Goal: Information Seeking & Learning: Check status

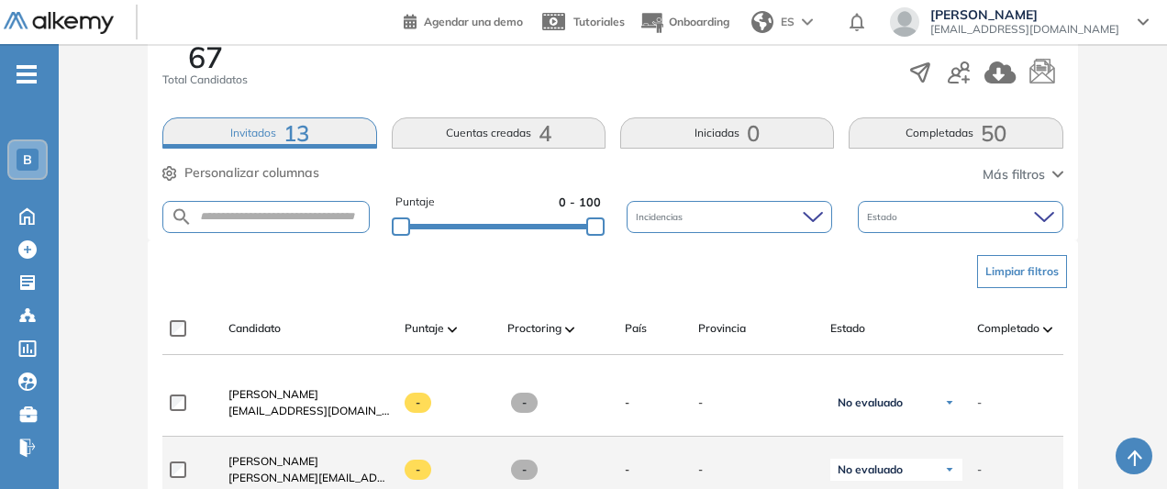
scroll to position [241, 0]
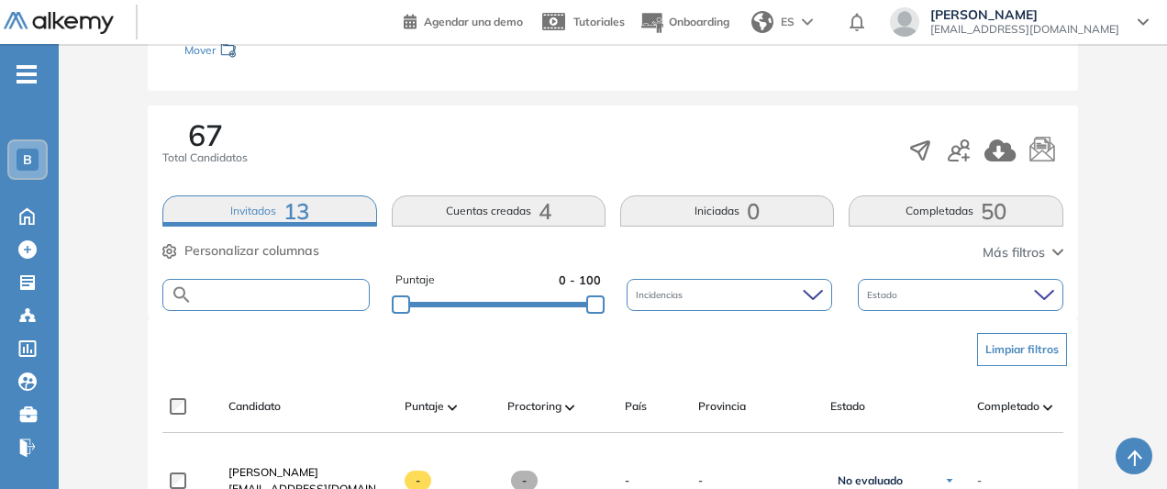
click at [337, 292] on input "text" at bounding box center [280, 295] width 175 height 14
type input "******"
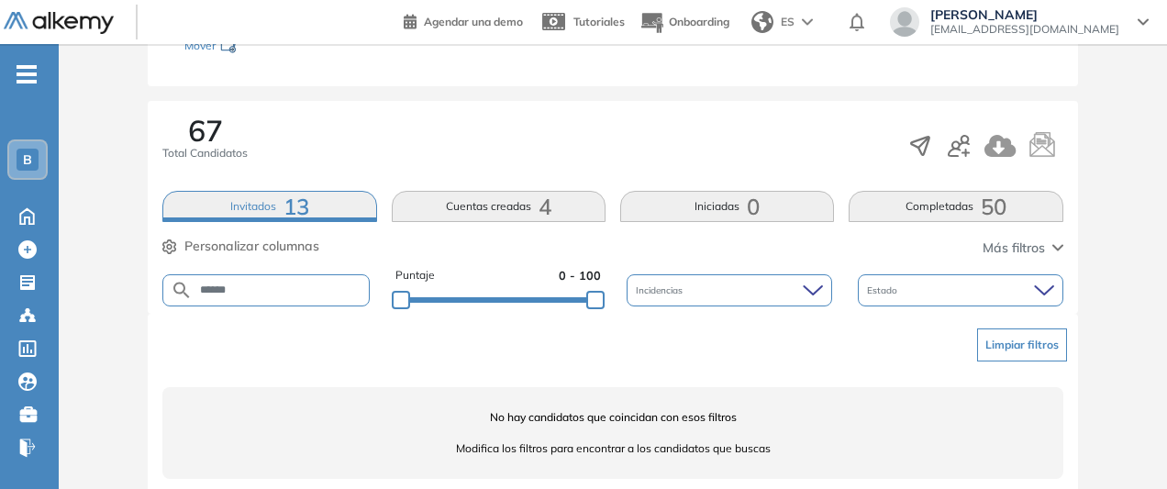
scroll to position [271, 0]
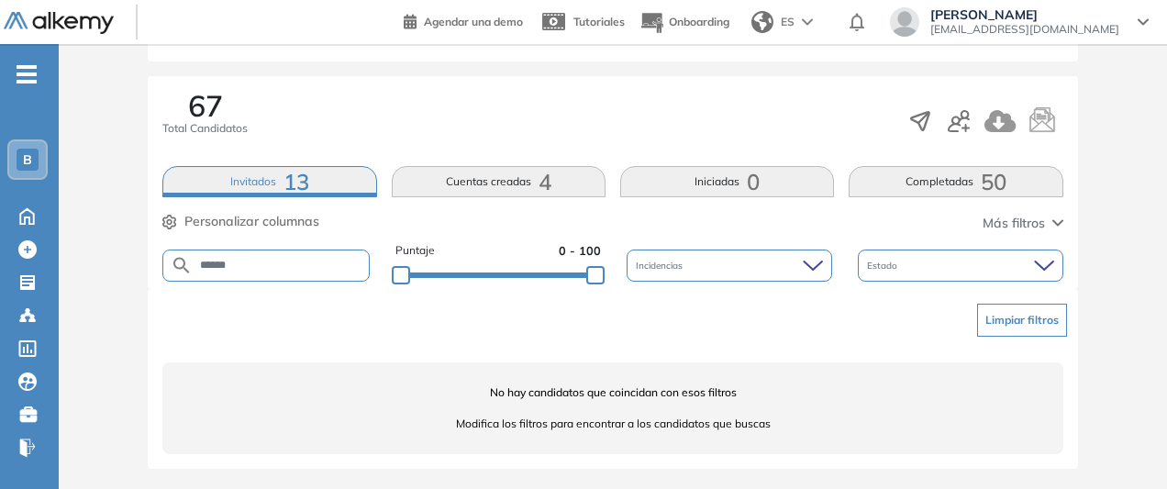
drag, startPoint x: 989, startPoint y: 186, endPoint x: 931, endPoint y: 181, distance: 58.0
click at [989, 182] on span "50" at bounding box center [993, 182] width 26 height 0
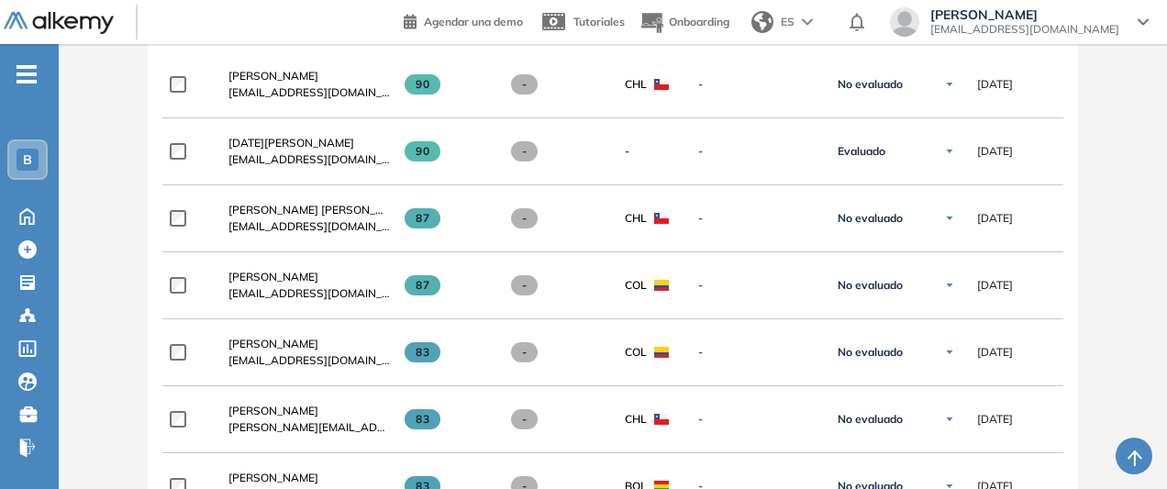
scroll to position [362, 0]
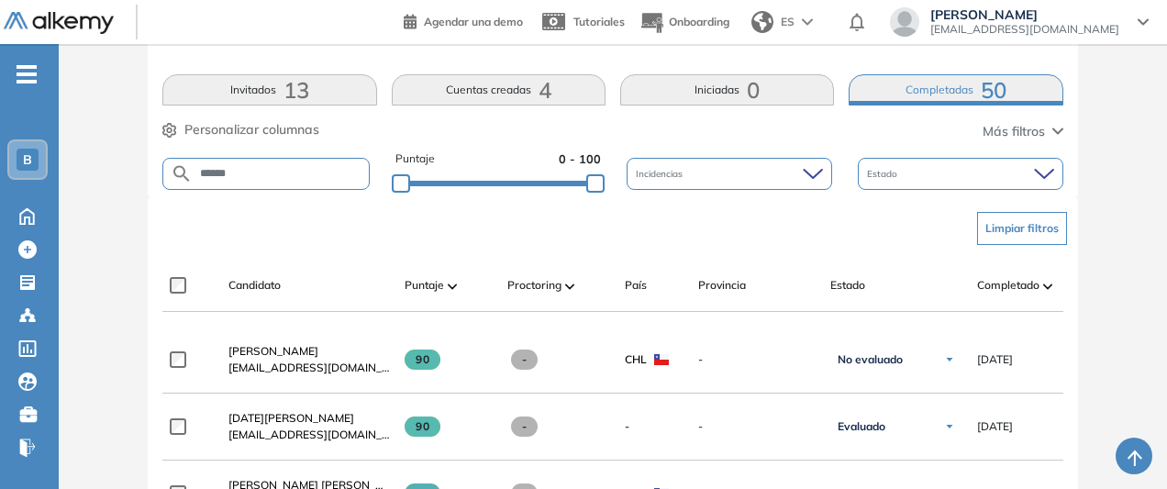
click at [271, 175] on input "******" at bounding box center [280, 174] width 175 height 14
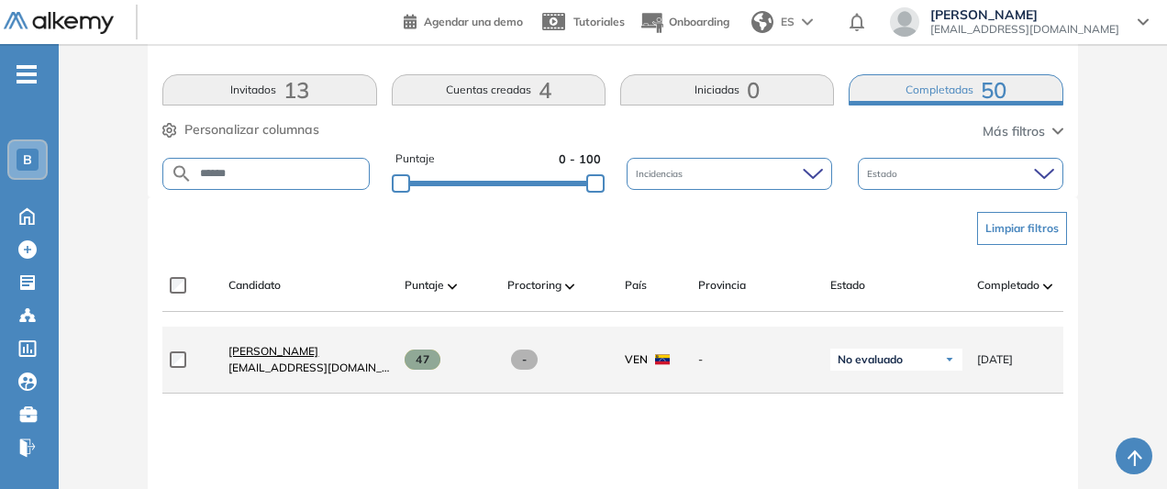
click at [338, 360] on link "[PERSON_NAME]" at bounding box center [308, 351] width 161 height 17
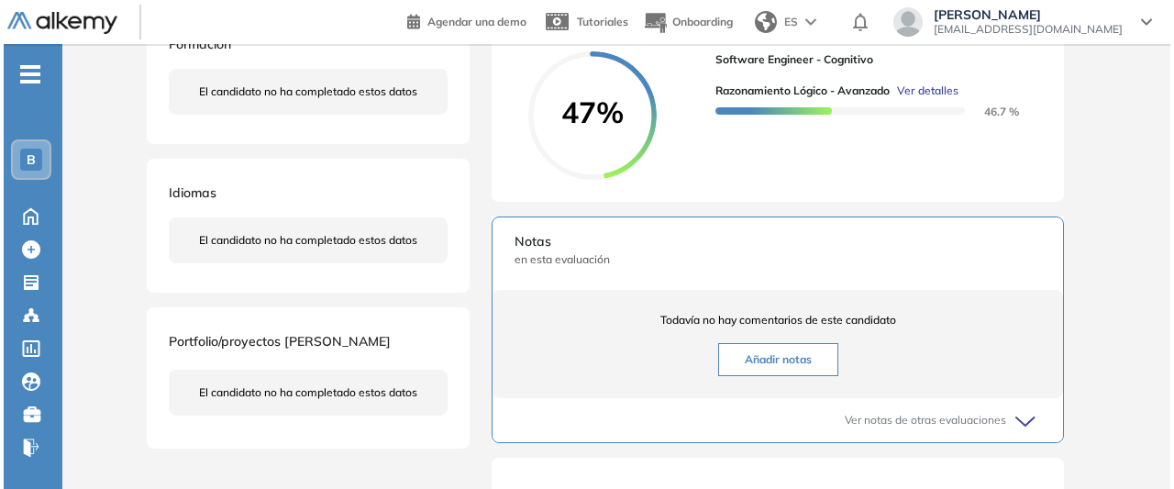
scroll to position [367, 0]
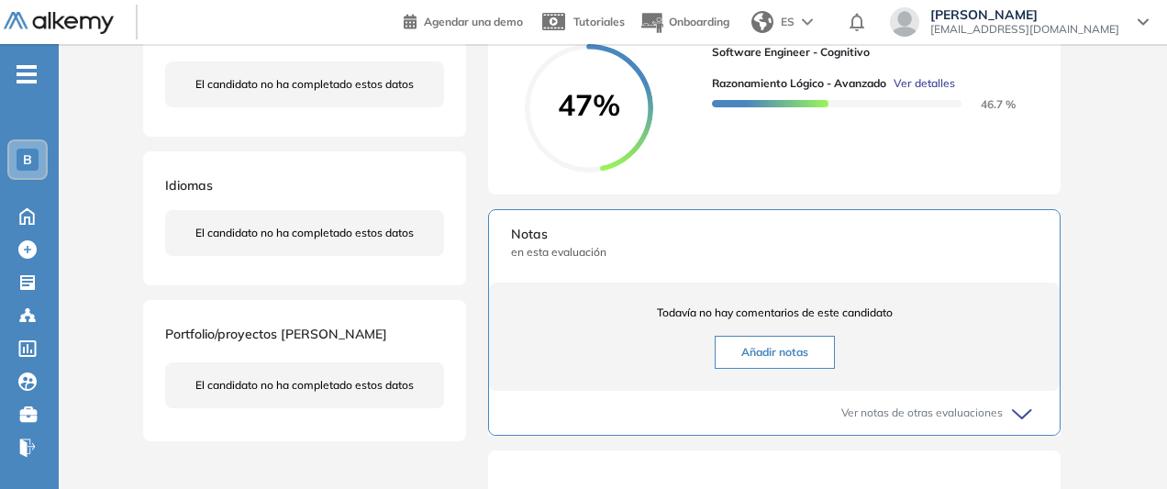
click at [932, 92] on span "Ver detalles" at bounding box center [923, 83] width 61 height 17
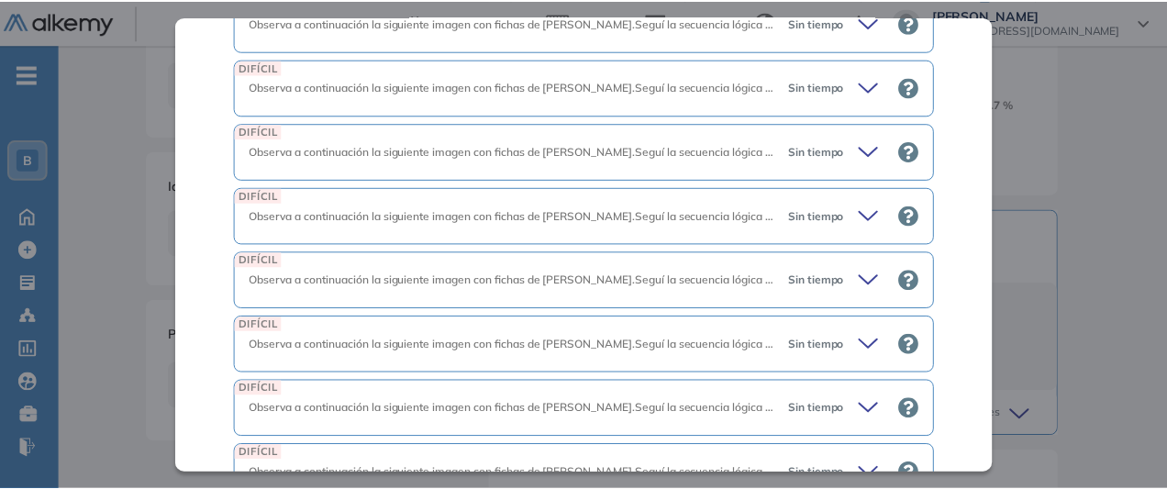
scroll to position [2447, 0]
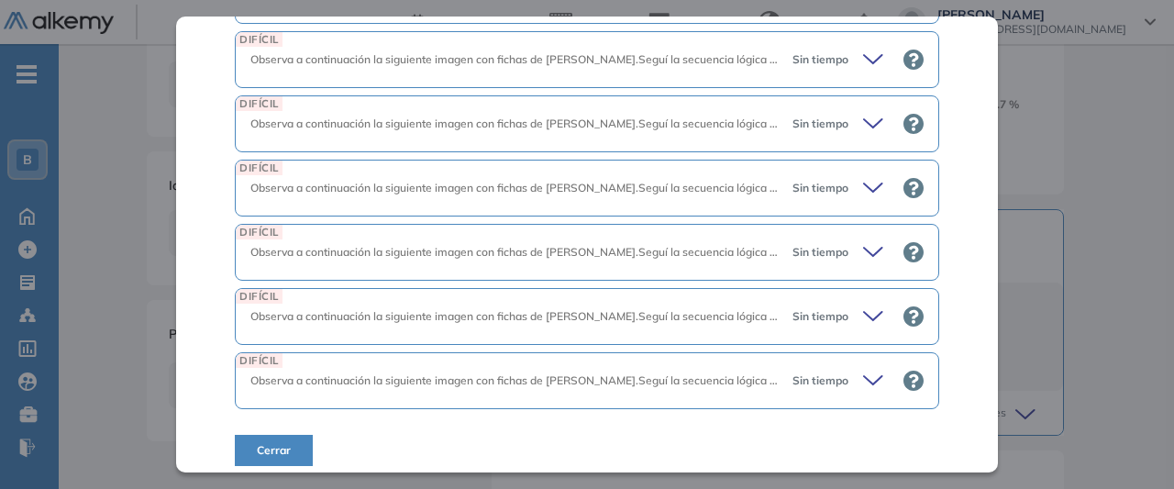
click at [284, 442] on span "Cerrar" at bounding box center [274, 450] width 34 height 17
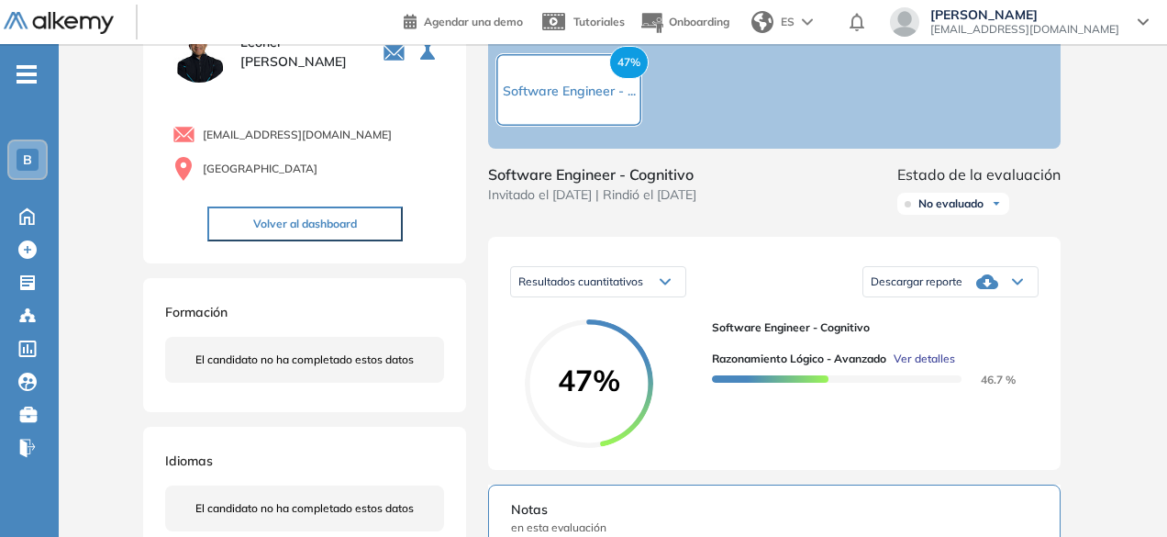
scroll to position [0, 0]
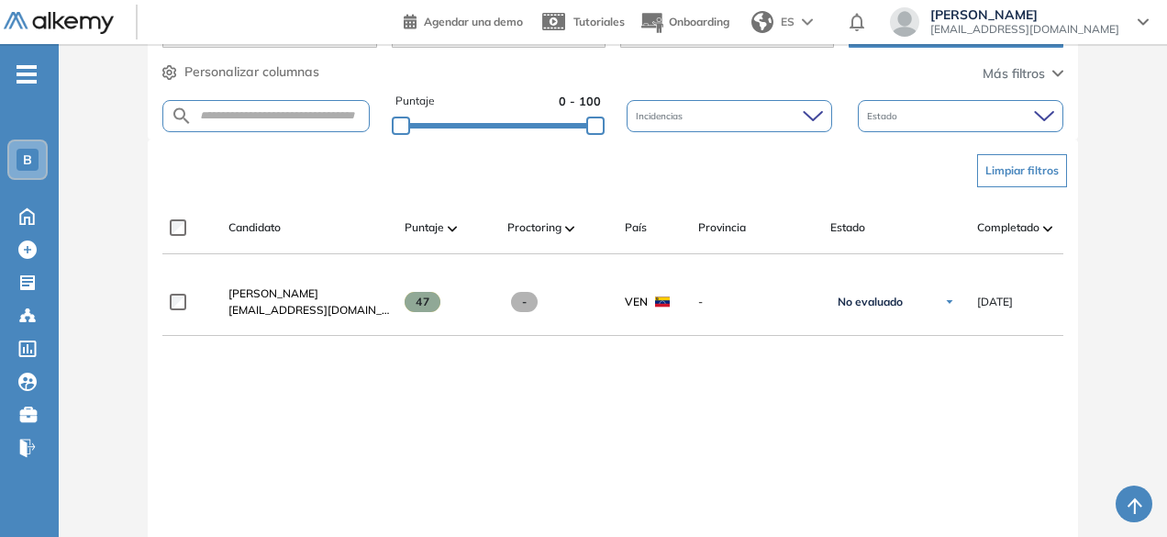
scroll to position [459, 0]
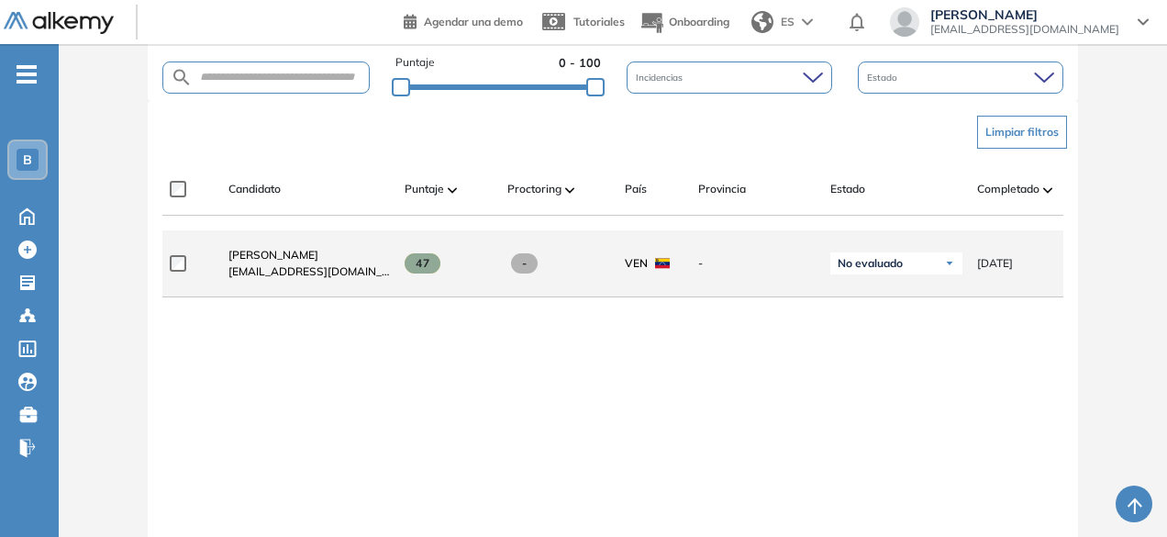
click at [903, 271] on span "No evaluado" at bounding box center [869, 263] width 65 height 15
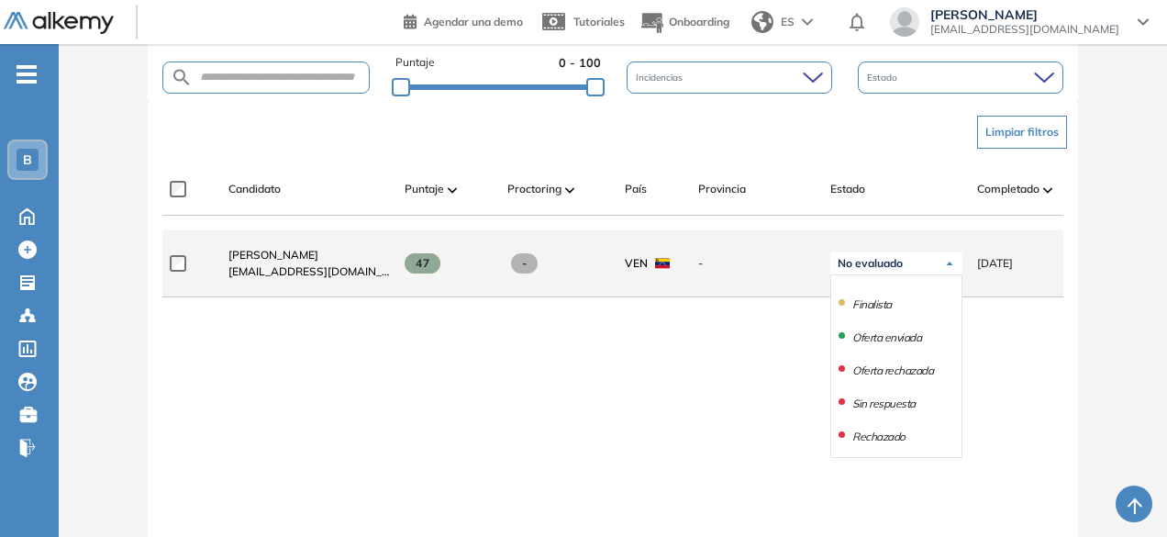
scroll to position [162, 0]
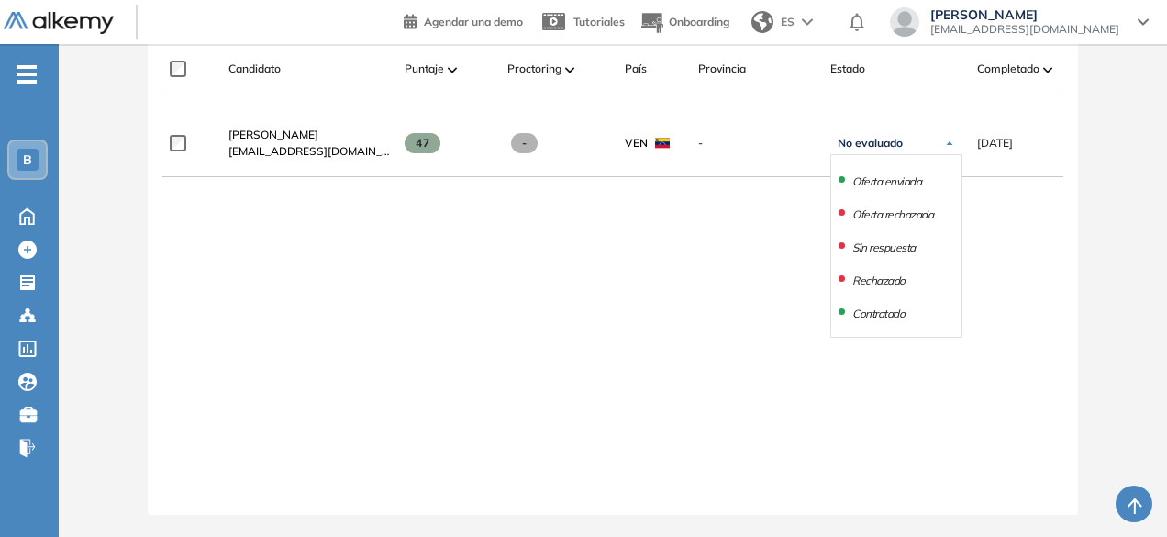
click at [1047, 289] on div "**********" at bounding box center [612, 297] width 900 height 375
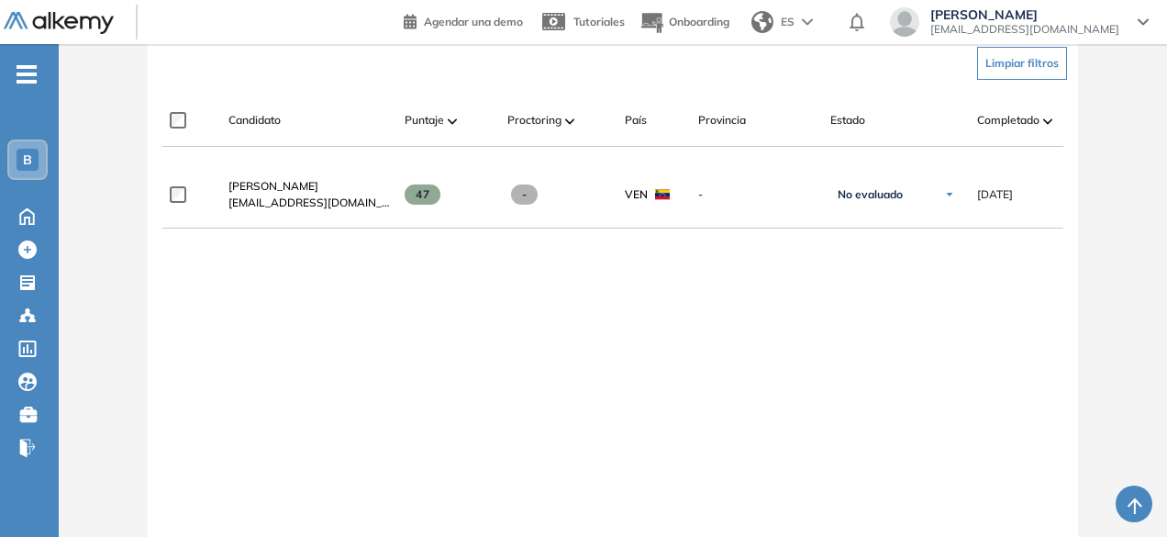
scroll to position [499, 0]
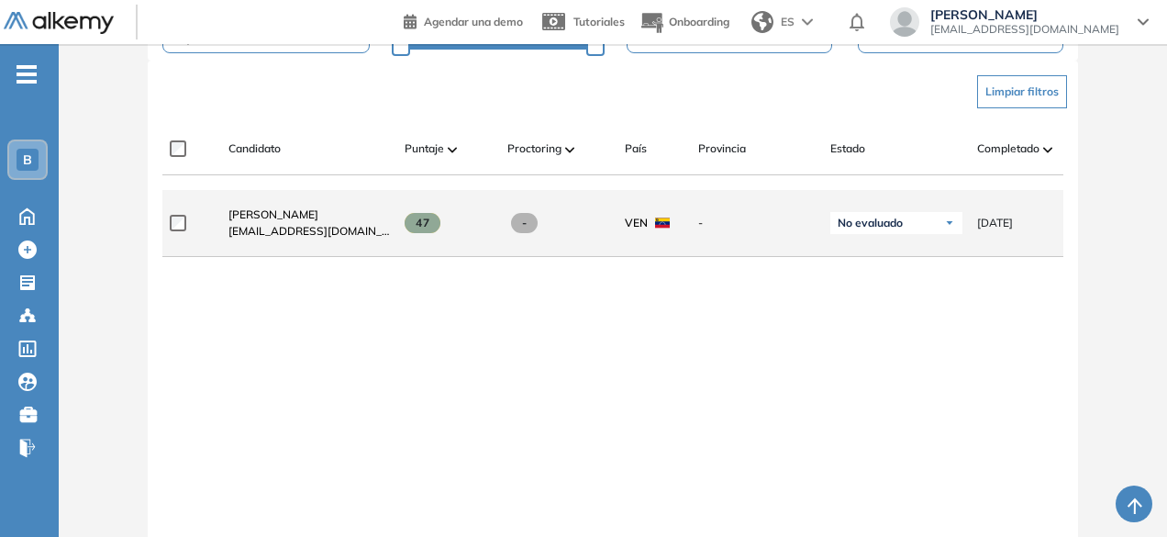
click at [239, 232] on span "[EMAIL_ADDRESS][DOMAIN_NAME]" at bounding box center [308, 231] width 161 height 17
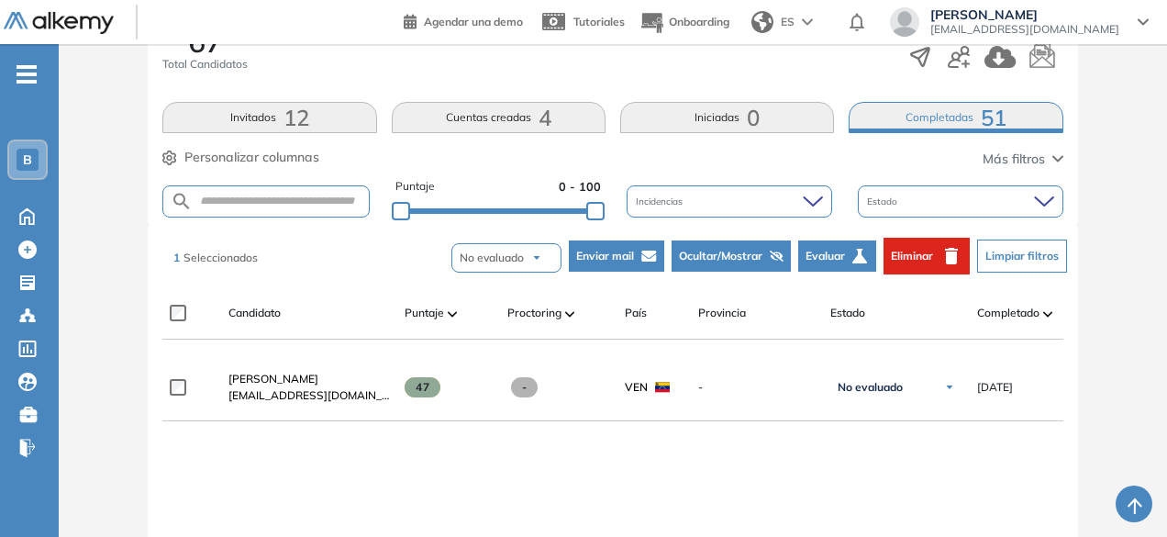
scroll to position [407, 0]
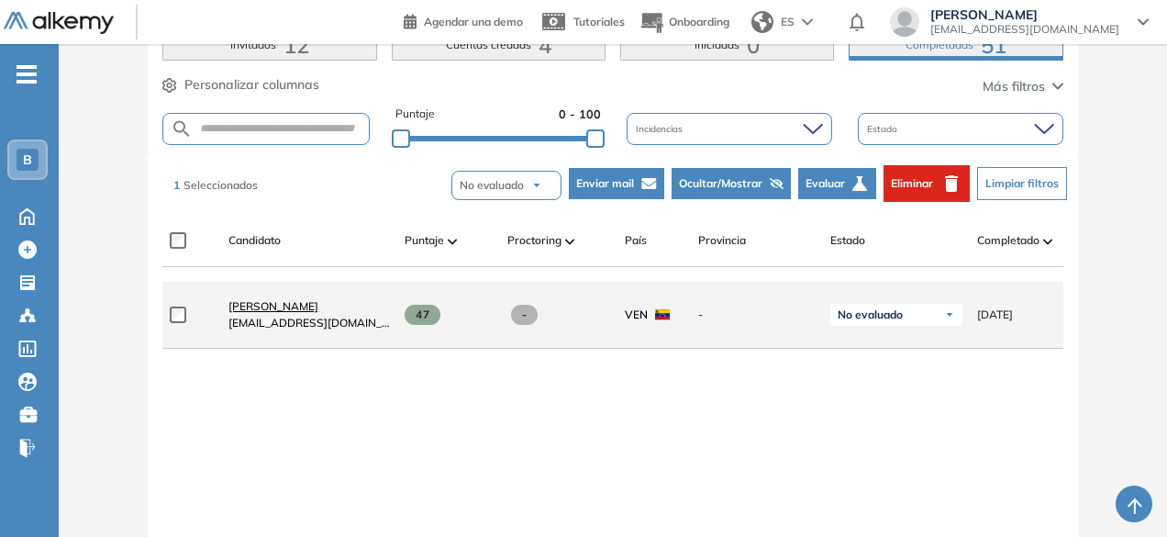
click at [257, 310] on span "[PERSON_NAME]" at bounding box center [273, 306] width 90 height 14
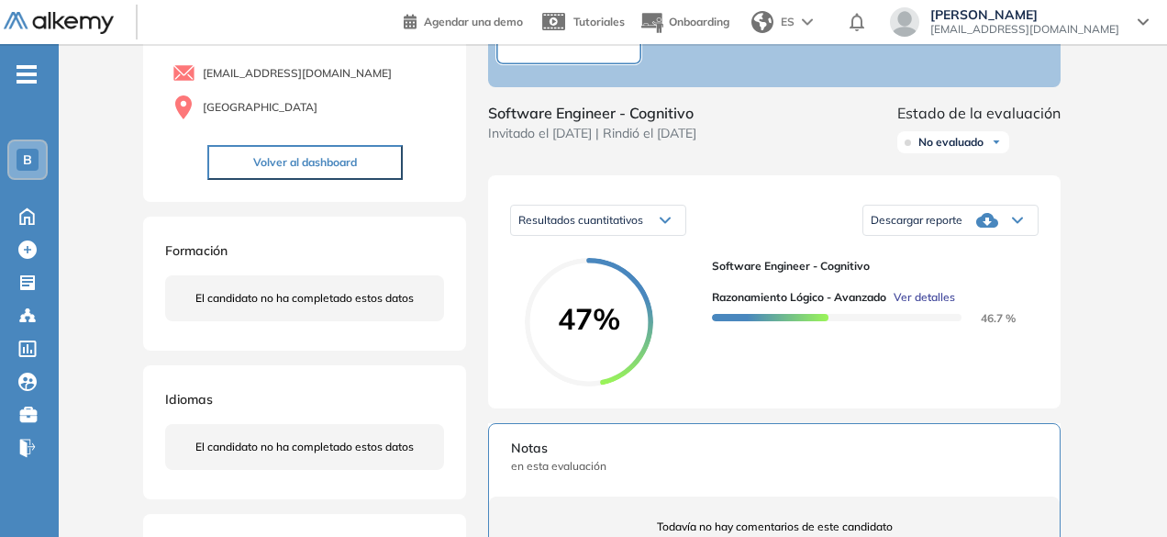
scroll to position [183, 0]
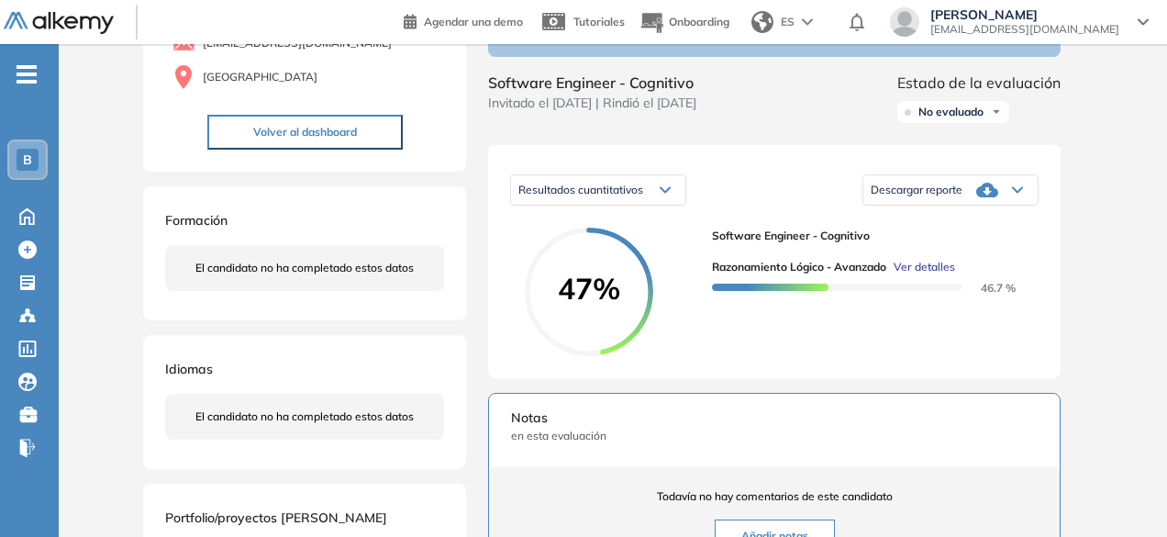
click at [942, 119] on span "No evaluado" at bounding box center [950, 112] width 65 height 15
click at [819, 110] on div "Software Engineer - Cognitivo Invitado el [DATE] | Rindió el [DATE] Estado de l…" at bounding box center [774, 101] width 572 height 59
click at [622, 196] on span "Resultados cuantitativos" at bounding box center [580, 190] width 125 height 14
click at [756, 171] on div "Resultados cuantitativos Resultados cuantitativos Resultados relativos Descarga…" at bounding box center [774, 261] width 572 height 233
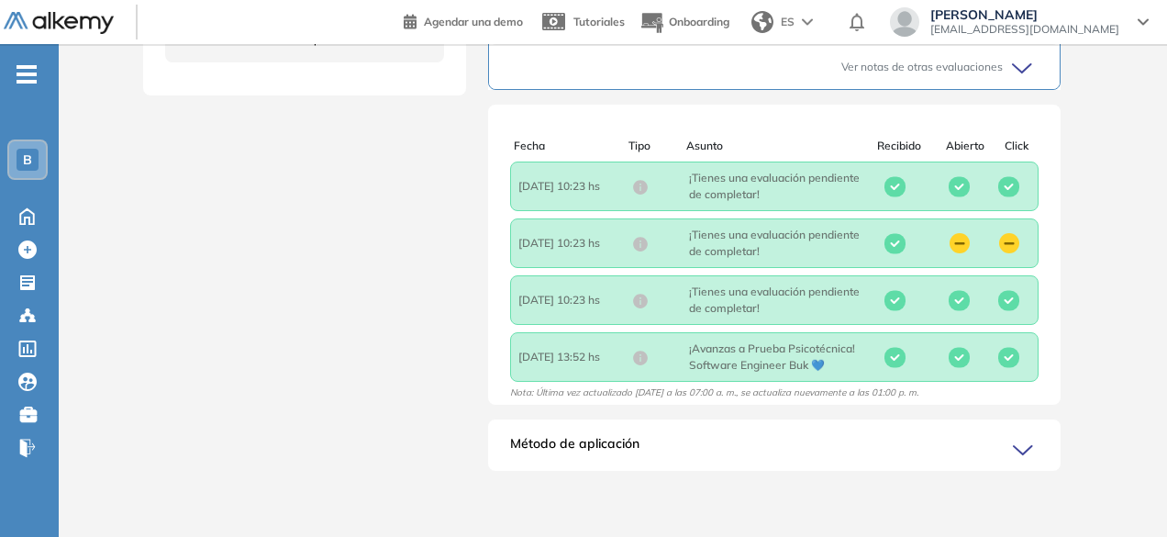
scroll to position [726, 0]
click at [1035, 438] on icon at bounding box center [1026, 450] width 26 height 26
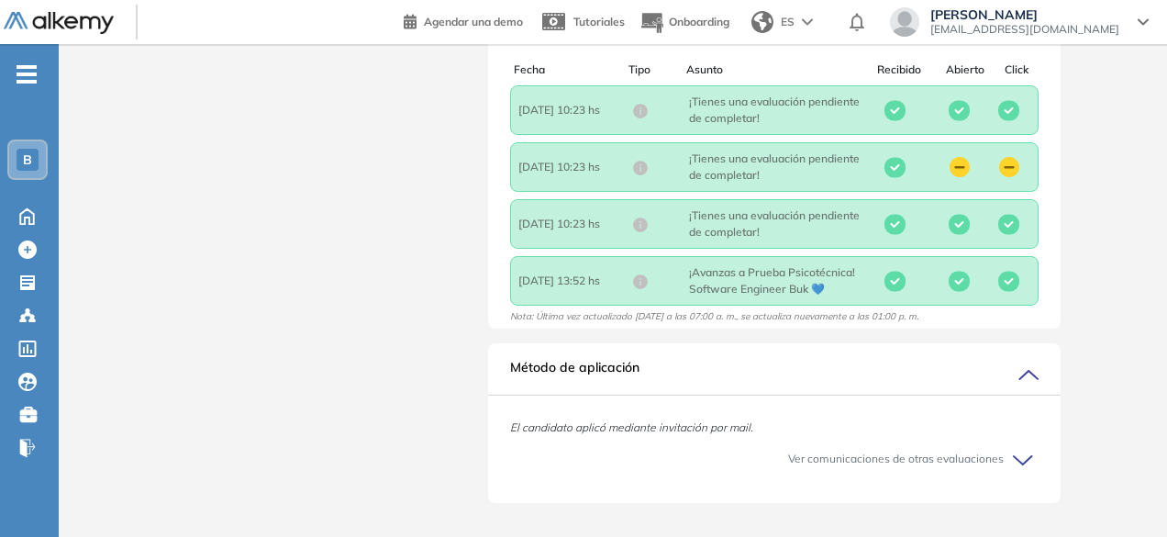
scroll to position [835, 0]
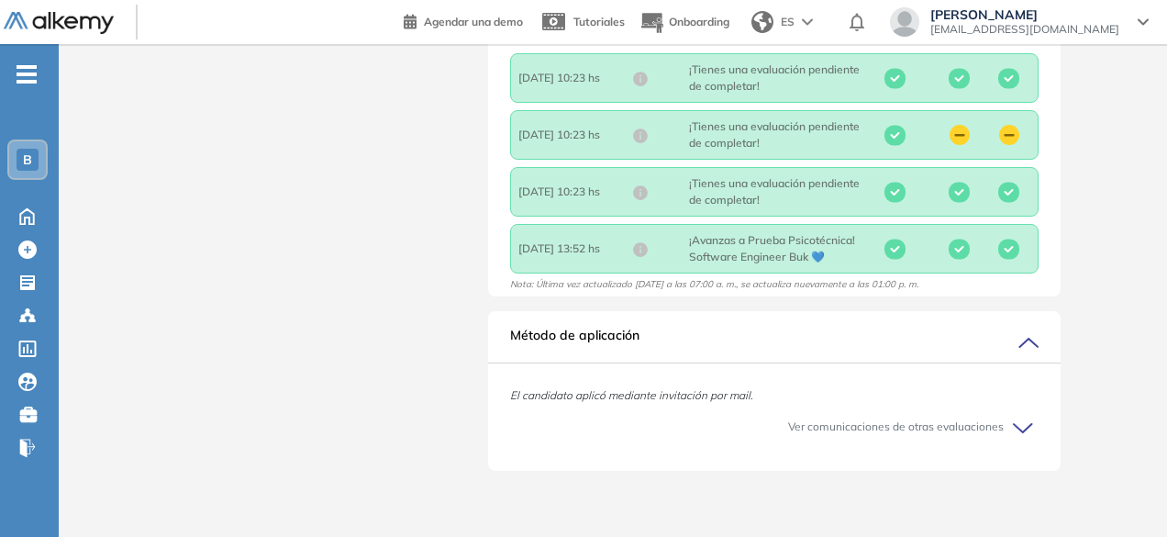
click at [1031, 353] on icon at bounding box center [1026, 342] width 26 height 26
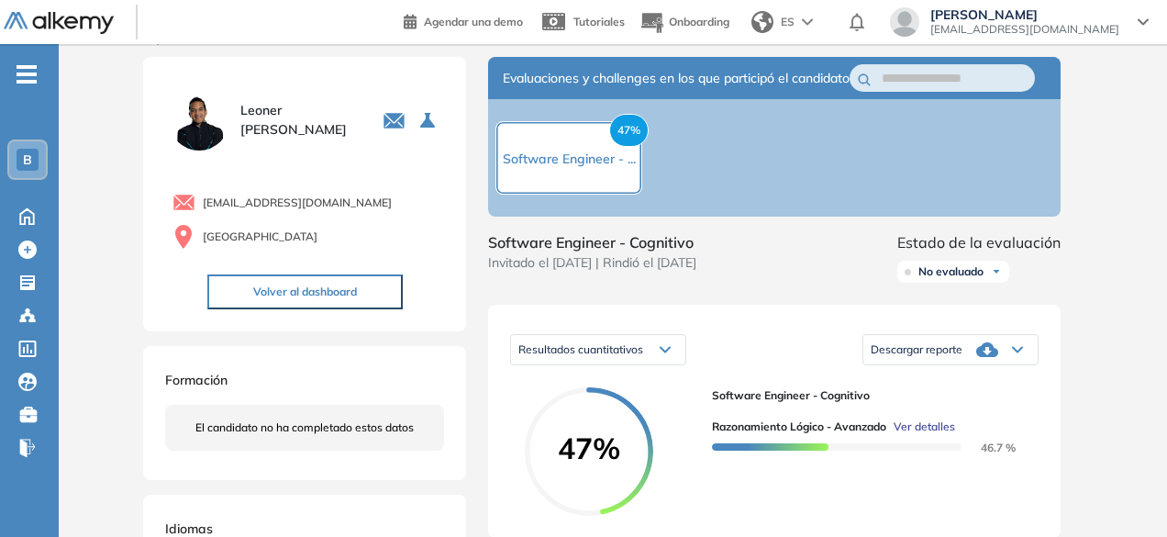
scroll to position [0, 0]
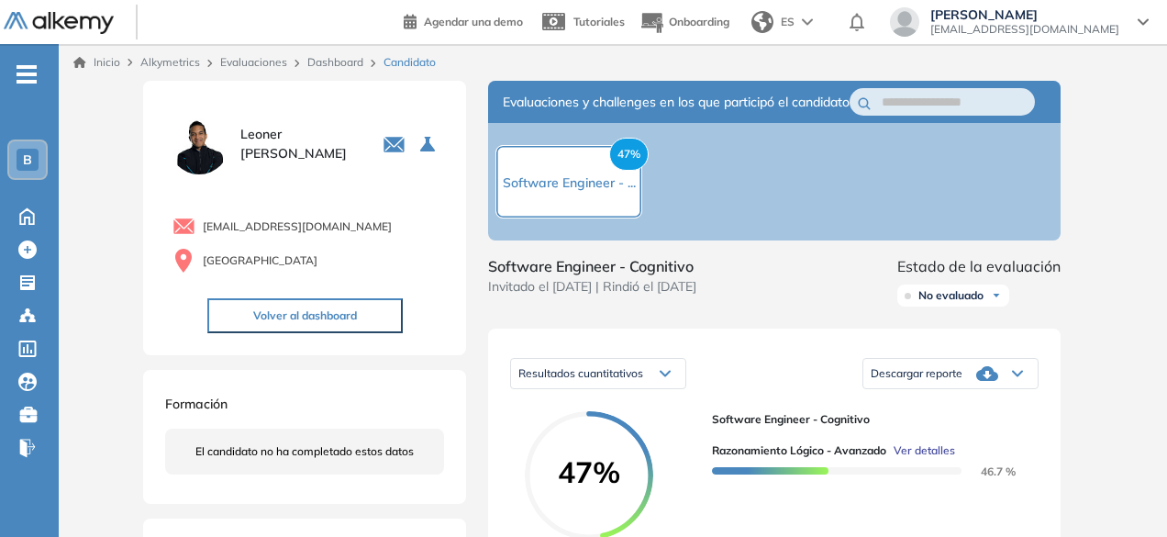
click at [635, 162] on span "47%" at bounding box center [628, 154] width 39 height 33
click at [622, 184] on body "Perfil Todos los espacios Todos los espacios B Home Home Alkymetrics Alkymetric…" at bounding box center [583, 268] width 1167 height 537
drag, startPoint x: 626, startPoint y: 200, endPoint x: 579, endPoint y: 205, distance: 47.0
click at [579, 205] on div "47% Software Engineer - ..." at bounding box center [568, 181] width 147 height 73
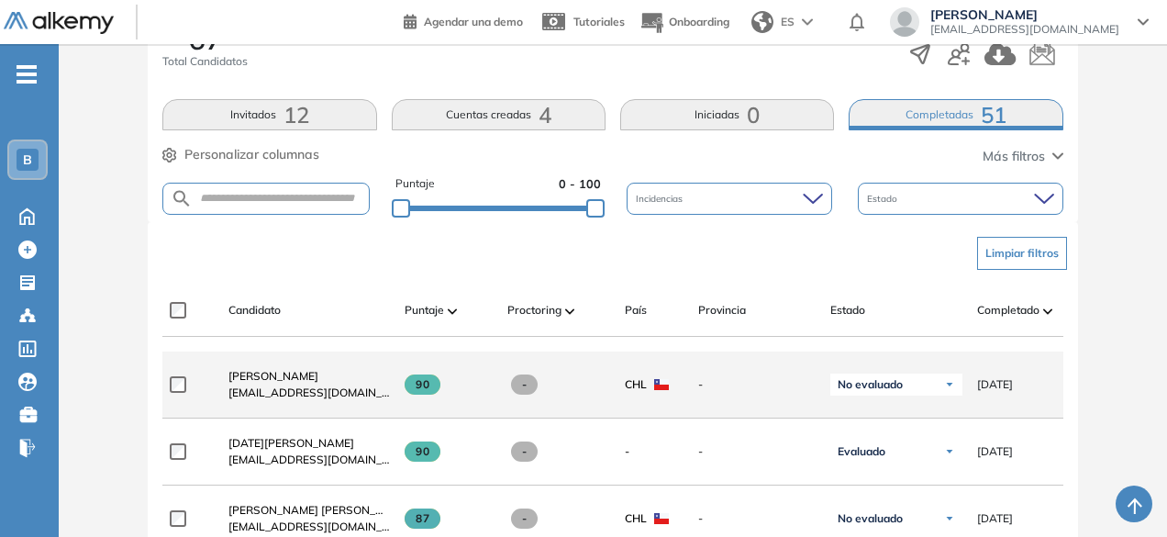
scroll to position [367, 0]
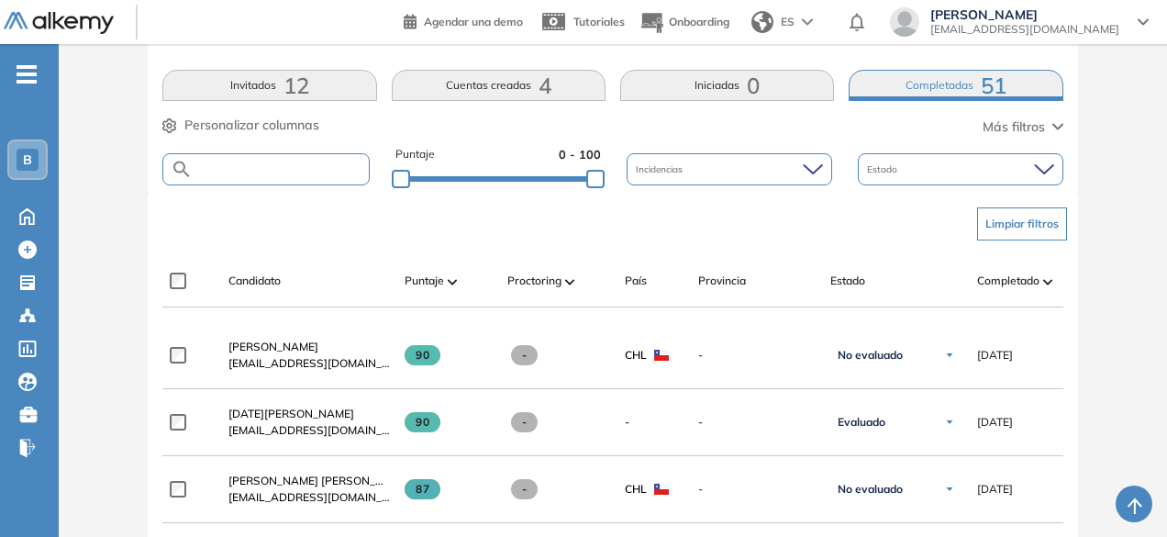
click at [229, 168] on input "text" at bounding box center [280, 169] width 175 height 14
click at [936, 83] on button "Completadas 51" at bounding box center [955, 85] width 214 height 31
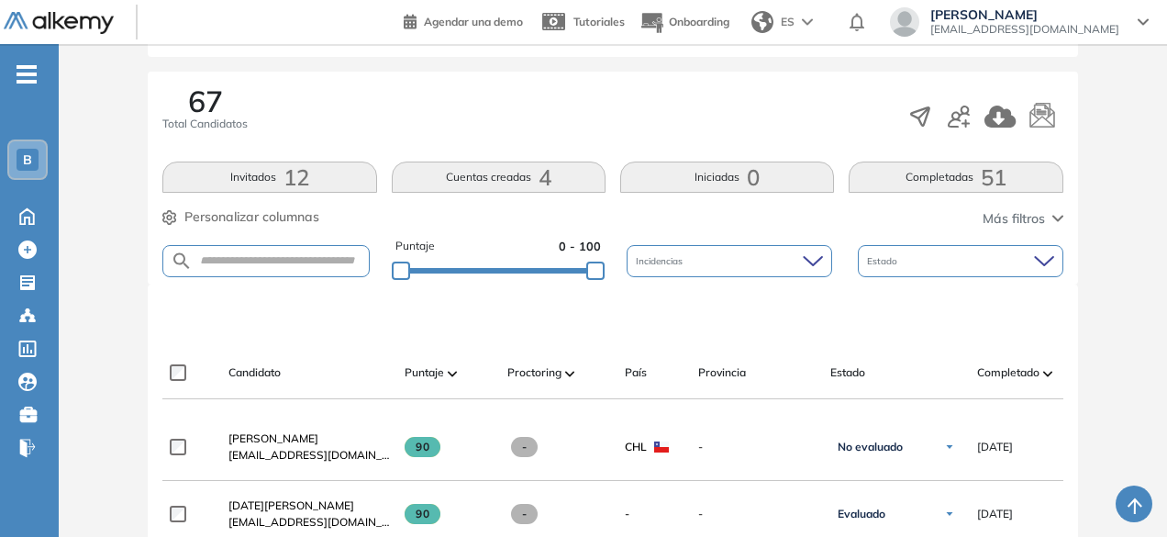
scroll to position [275, 0]
click at [288, 254] on input "text" at bounding box center [280, 261] width 175 height 14
type input "******"
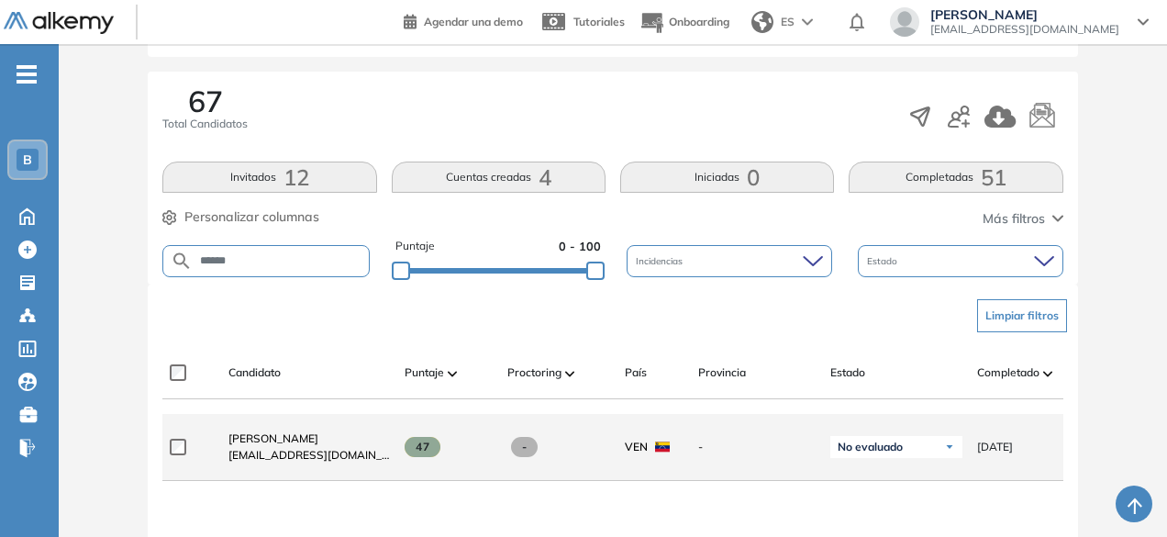
click at [283, 452] on span "[EMAIL_ADDRESS][DOMAIN_NAME]" at bounding box center [308, 455] width 161 height 17
drag, startPoint x: 273, startPoint y: 456, endPoint x: 576, endPoint y: 480, distance: 303.6
click at [586, 481] on div "**********" at bounding box center [778, 447] width 1233 height 67
click at [524, 443] on span at bounding box center [524, 447] width 27 height 20
click at [527, 457] on span at bounding box center [524, 447] width 27 height 20
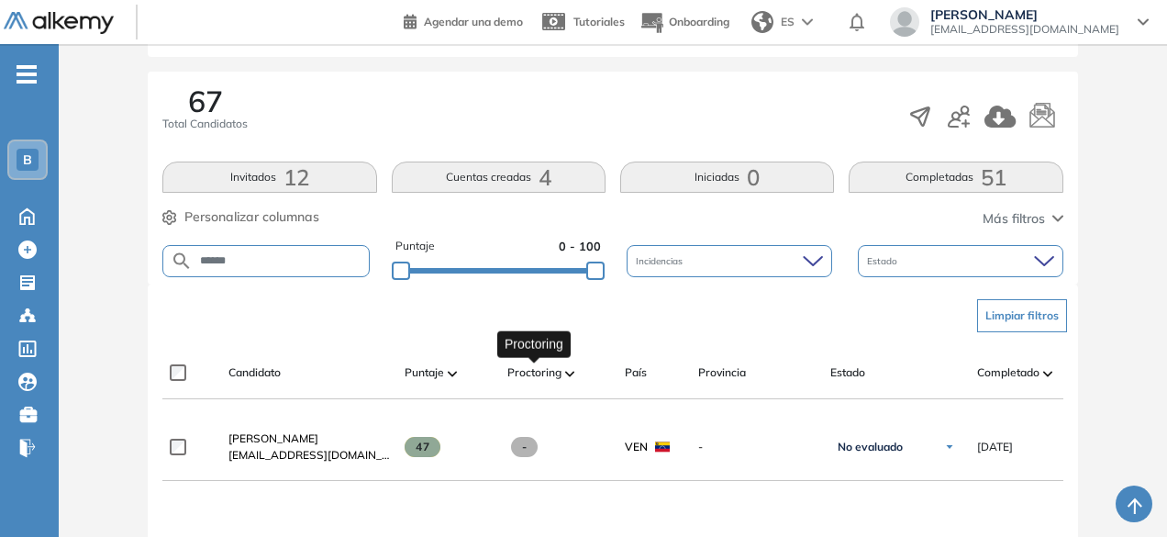
click at [563, 370] on div "Proctoring" at bounding box center [558, 372] width 103 height 22
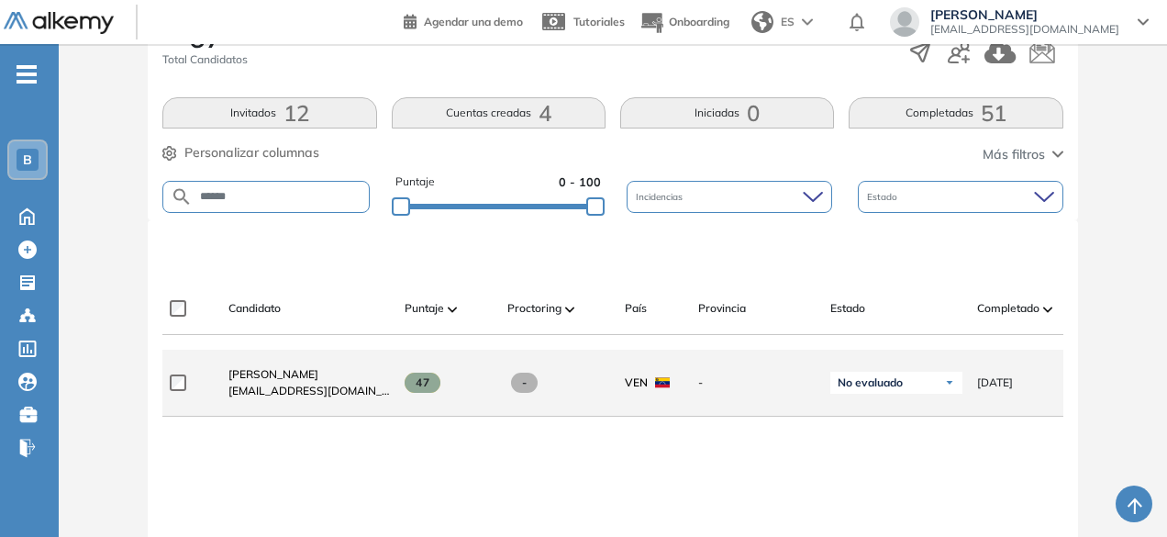
scroll to position [367, 0]
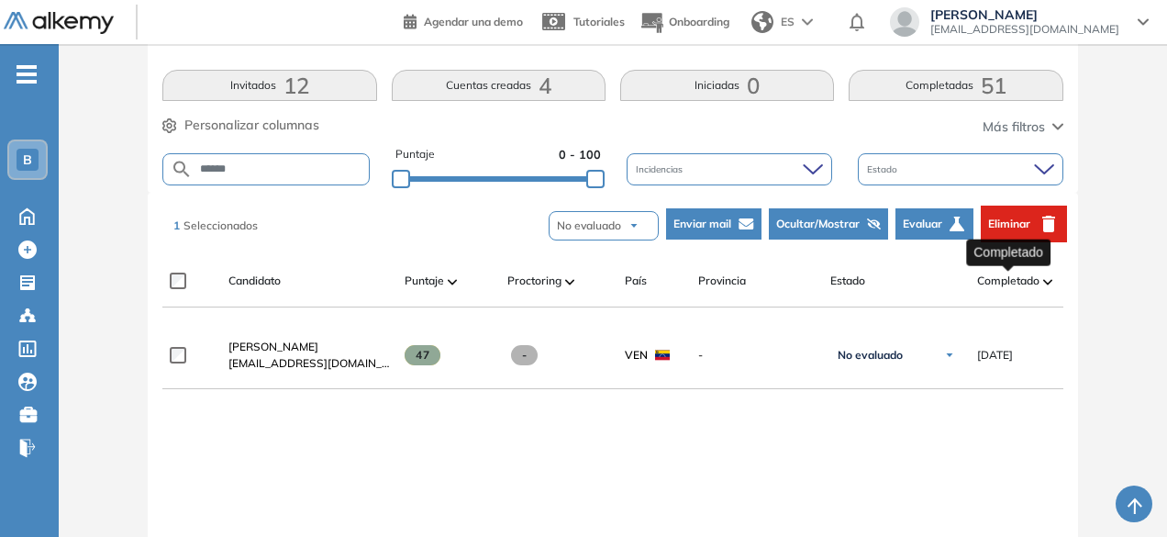
click at [1020, 285] on span "Completado" at bounding box center [1008, 280] width 62 height 17
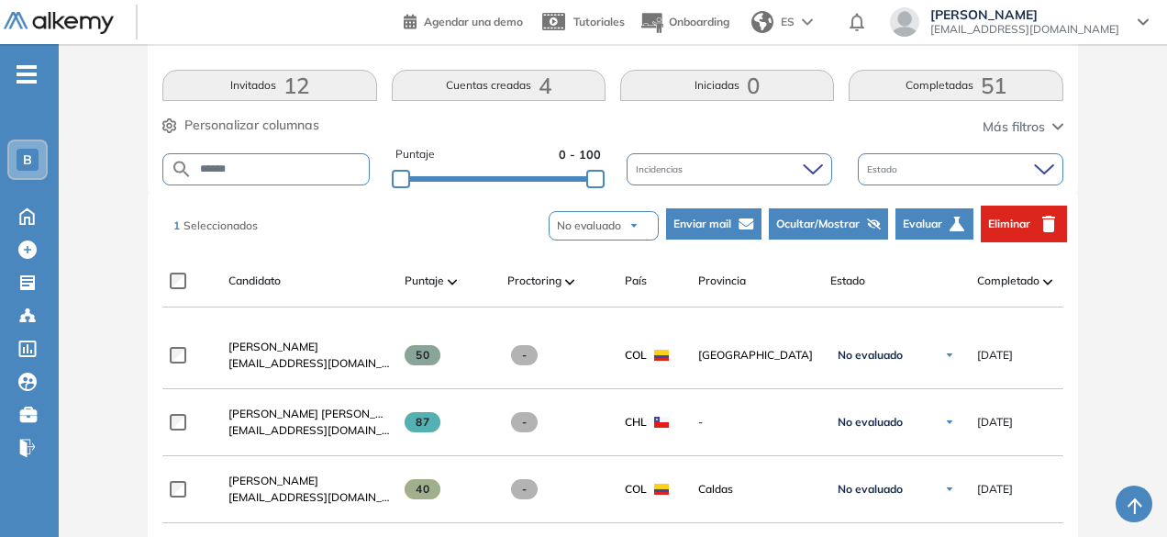
click at [246, 165] on input "******" at bounding box center [280, 169] width 175 height 14
click at [932, 94] on button "Completadas 51" at bounding box center [955, 85] width 214 height 31
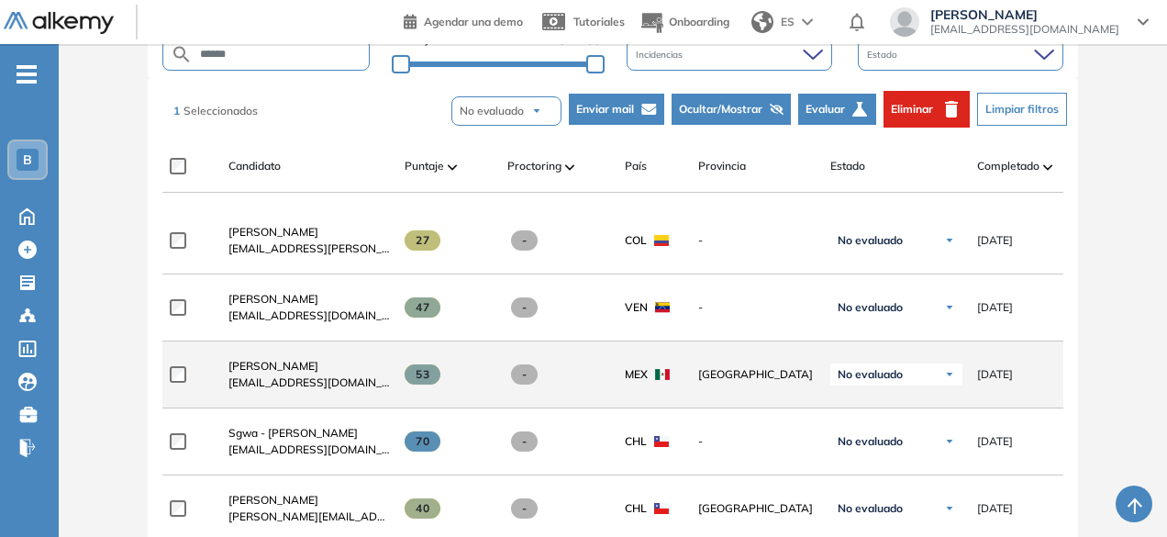
scroll to position [459, 0]
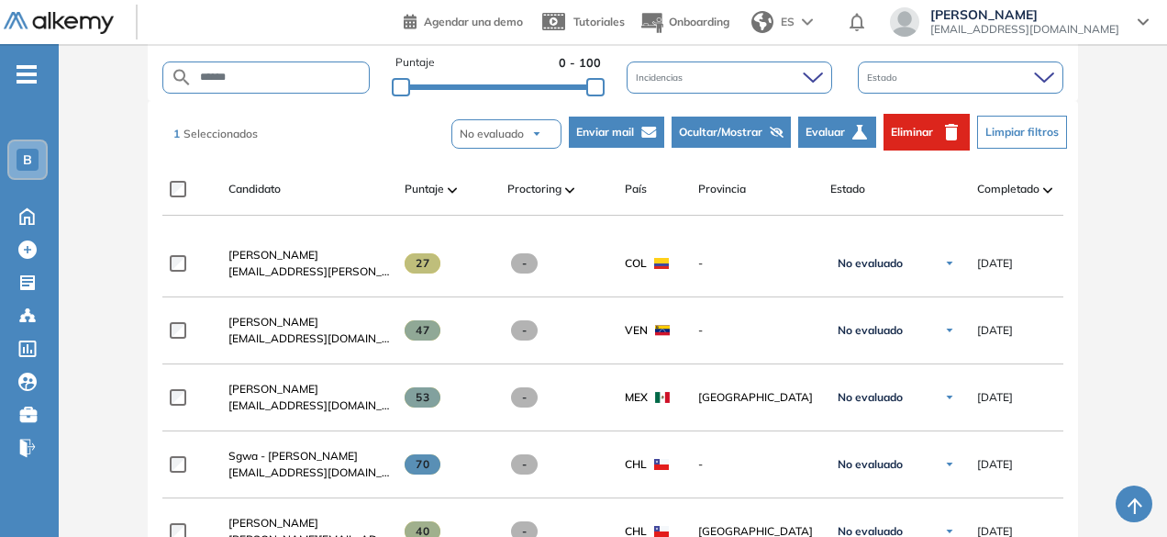
click at [632, 135] on span "Enviar mail" at bounding box center [605, 132] width 58 height 17
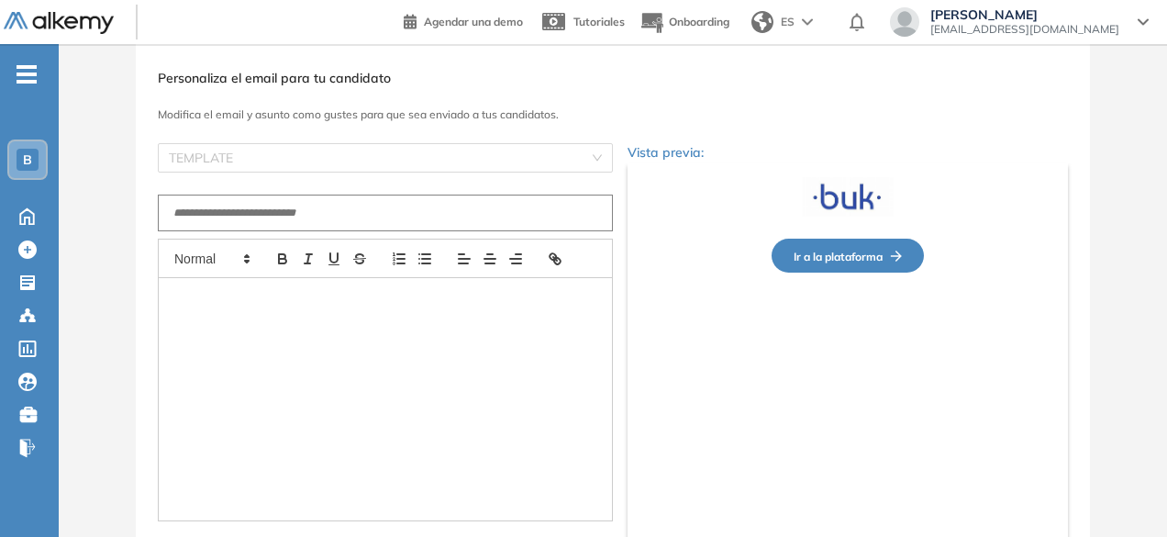
scroll to position [15, 0]
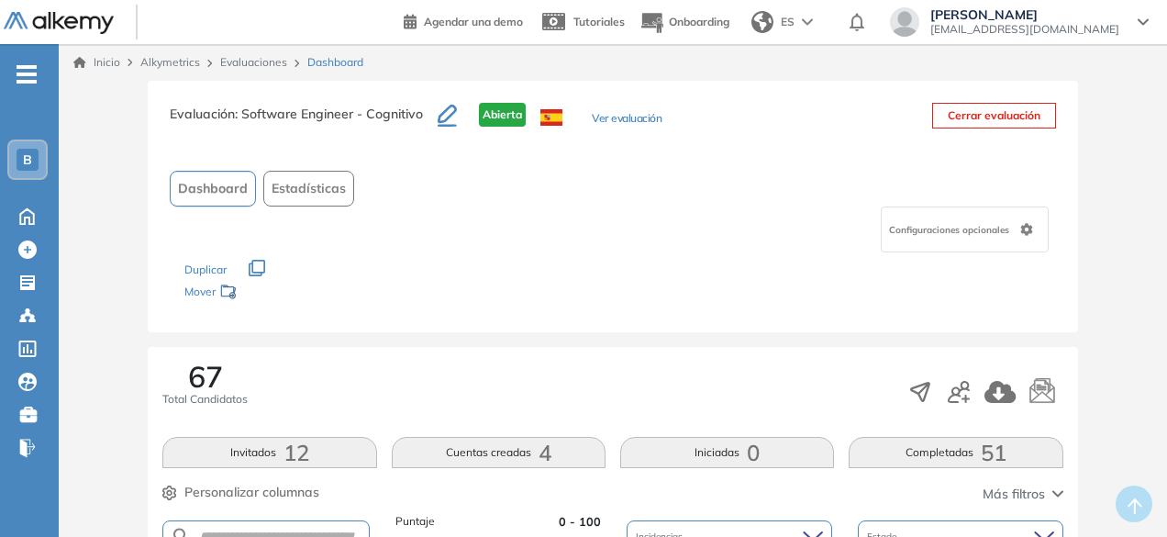
scroll to position [183, 0]
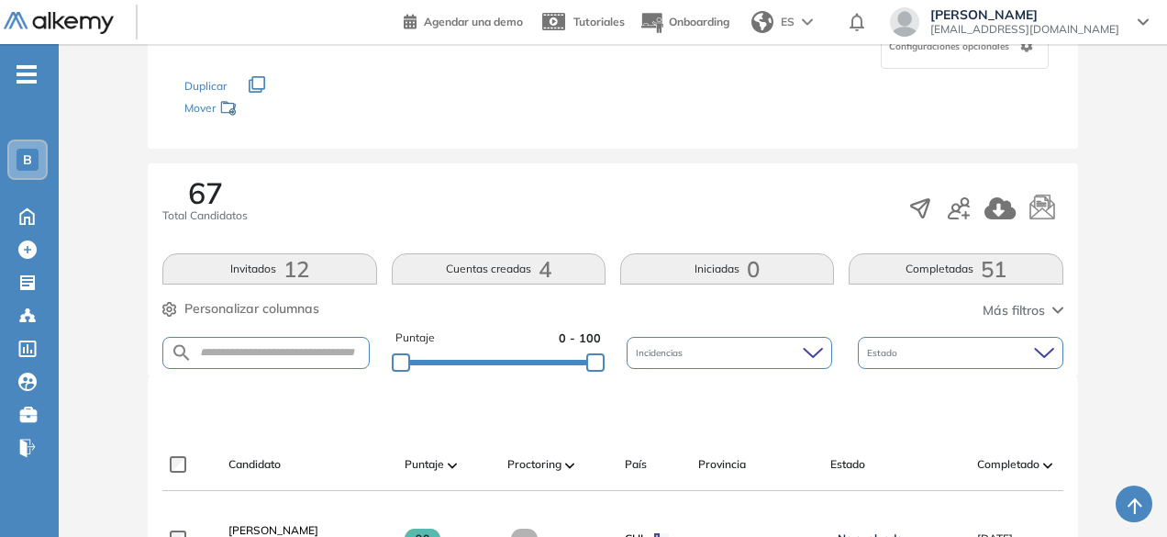
click at [951, 261] on button "Completadas 51" at bounding box center [955, 268] width 214 height 31
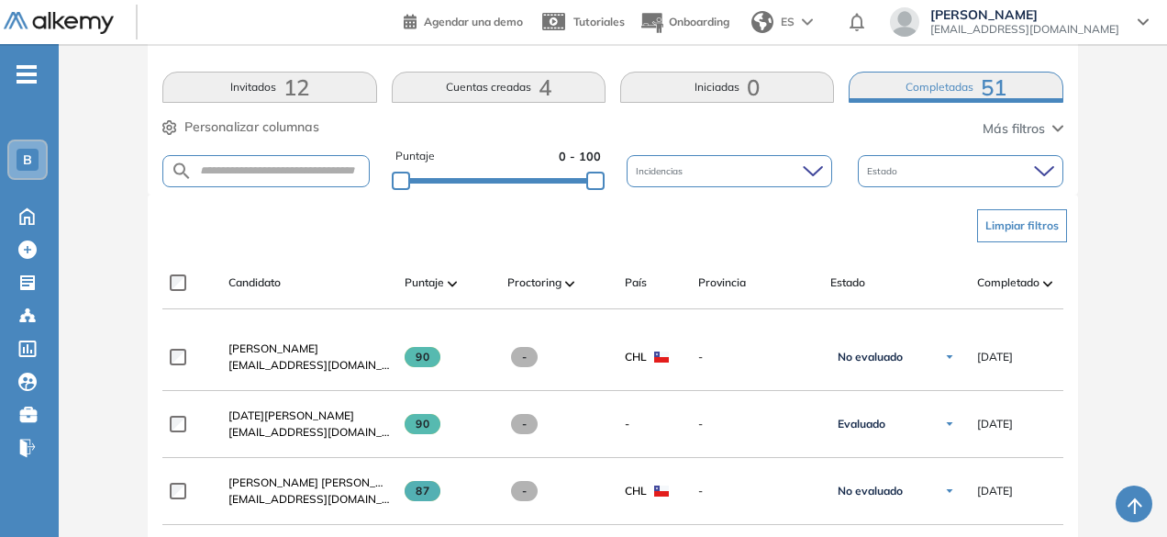
scroll to position [367, 0]
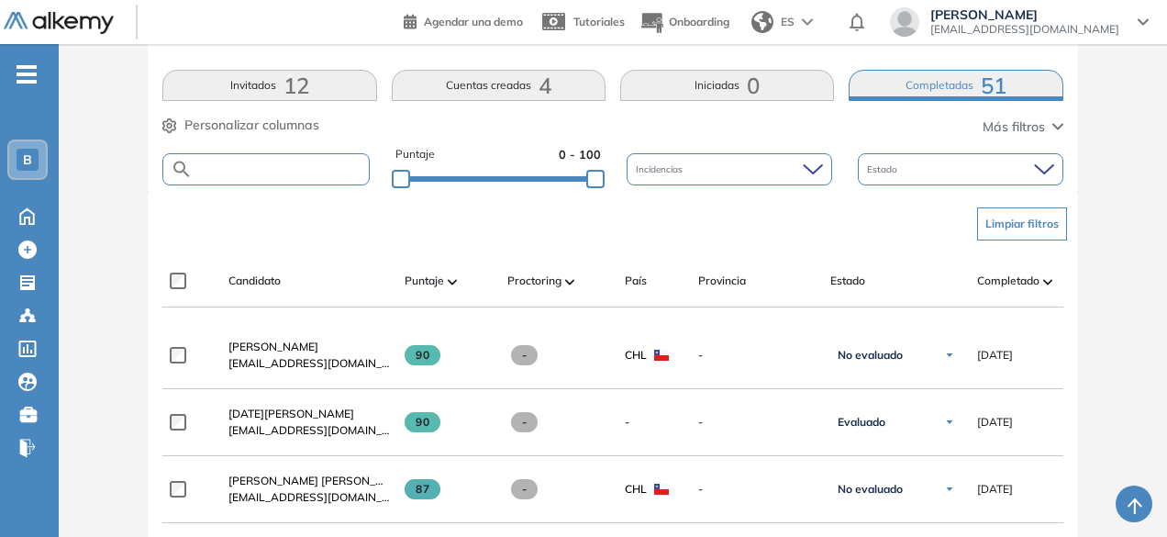
click at [260, 162] on input "text" at bounding box center [280, 169] width 175 height 14
click at [282, 170] on input "******" at bounding box center [280, 169] width 175 height 14
type input "******"
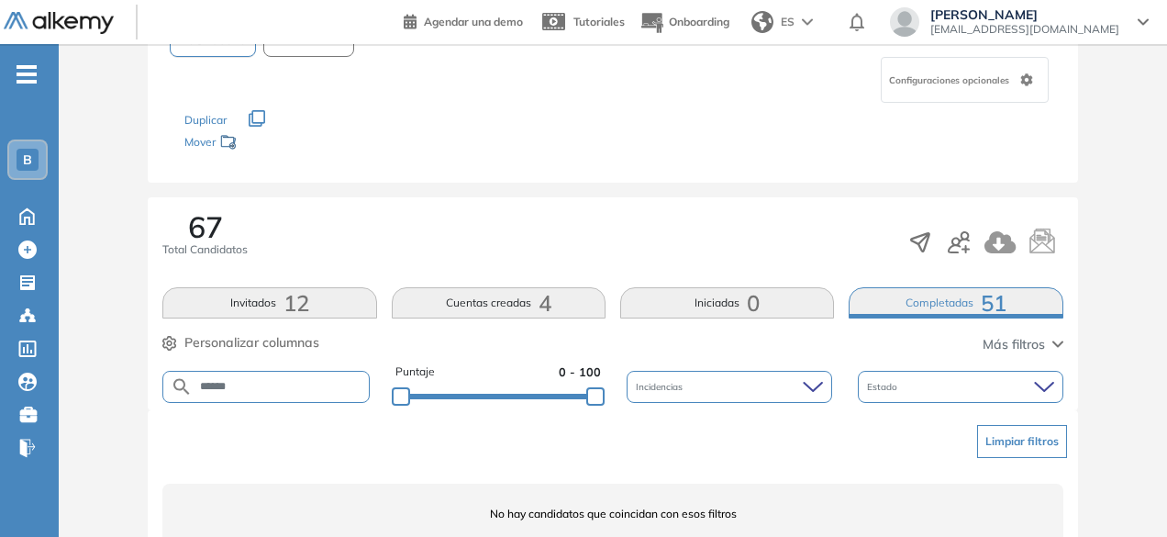
scroll to position [223, 0]
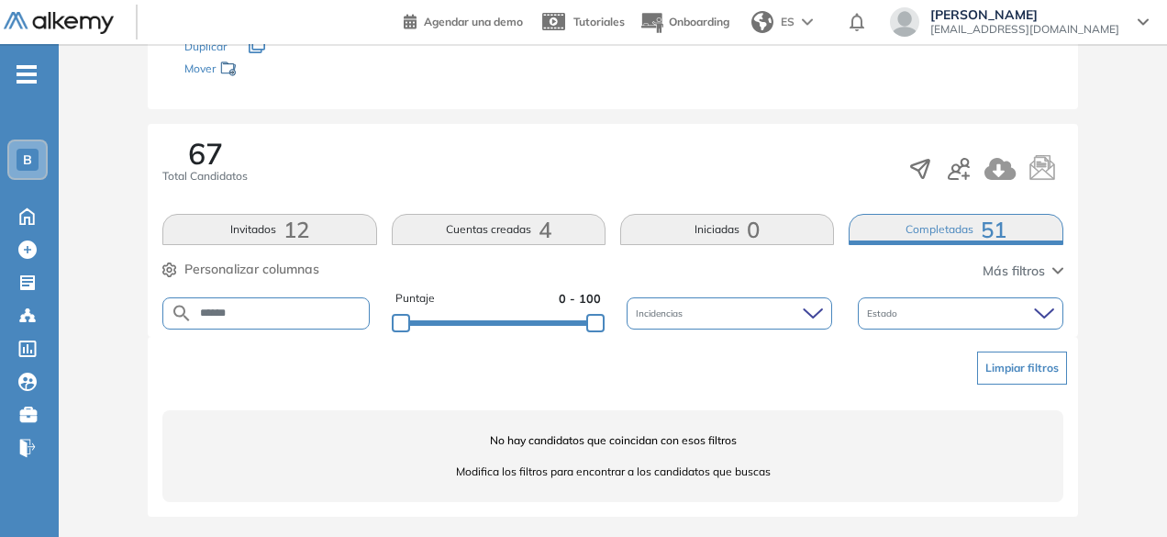
click at [284, 229] on span "12" at bounding box center [296, 229] width 26 height 0
